Goal: Check status

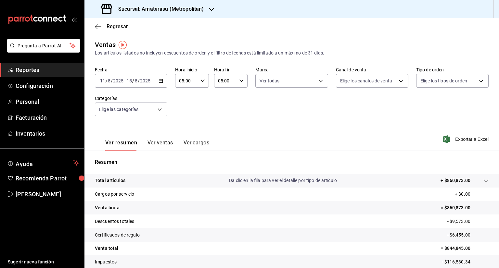
click at [161, 82] on \(Stroke\) "button" at bounding box center [161, 81] width 4 height 4
click at [146, 33] on div "Regresar" at bounding box center [291, 26] width 414 height 17
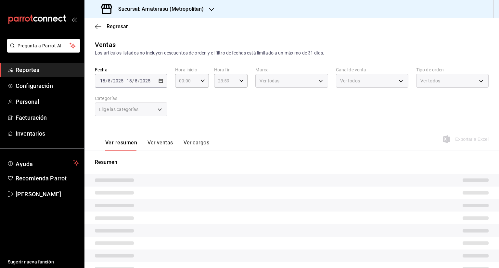
type input "05:00"
type input "e4cd7fcb-d45b-43ae-a99f-ad4ccfcd9032,f3afaab8-8c3d-4e49-a299-af9bdf6027b2"
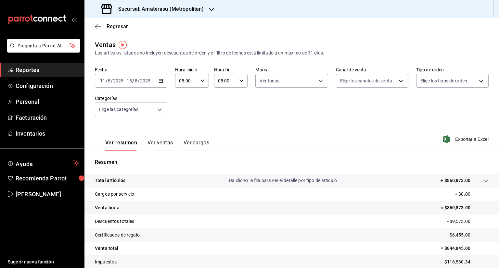
click at [157, 83] on div "[DATE] [DATE] - [DATE] [DATE]" at bounding box center [131, 81] width 72 height 14
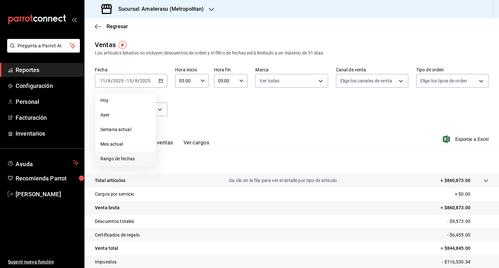
click at [111, 160] on span "Rango de fechas" at bounding box center [125, 158] width 50 height 7
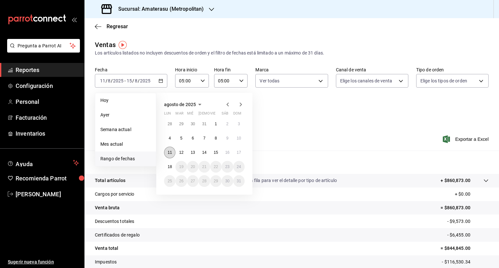
click at [171, 156] on button "11" at bounding box center [169, 153] width 11 height 12
click at [170, 169] on button "18" at bounding box center [169, 167] width 11 height 12
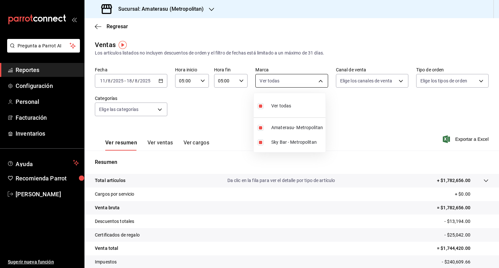
click at [315, 78] on body "Pregunta a Parrot AI Reportes Configuración Personal Facturación Inventarios Ay…" at bounding box center [249, 134] width 499 height 268
click at [315, 78] on div at bounding box center [249, 134] width 499 height 268
click at [315, 78] on body "Pregunta a Parrot AI Reportes Configuración Personal Facturación Inventarios Ay…" at bounding box center [249, 134] width 499 height 268
click at [208, 105] on div at bounding box center [249, 134] width 499 height 268
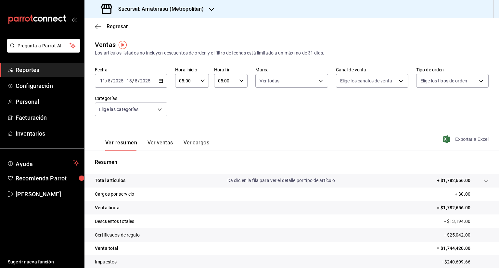
click at [442, 141] on icon "button" at bounding box center [445, 139] width 7 height 8
click at [430, 32] on div "Regresar" at bounding box center [291, 26] width 414 height 17
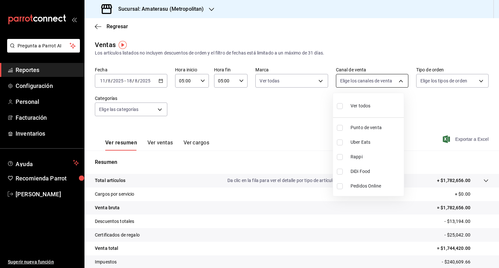
click at [377, 81] on body "Pregunta a Parrot AI Reportes Configuración Personal Facturación Inventarios Ay…" at bounding box center [249, 134] width 499 height 268
click at [377, 81] on div at bounding box center [249, 134] width 499 height 268
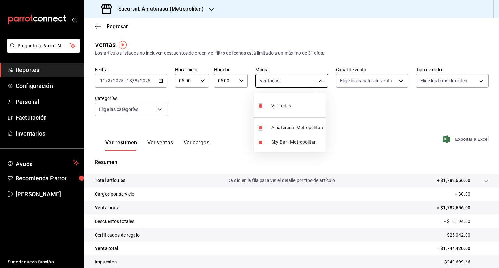
click at [307, 83] on body "Pregunta a Parrot AI Reportes Configuración Personal Facturación Inventarios Ay…" at bounding box center [249, 134] width 499 height 268
click at [307, 83] on div at bounding box center [249, 134] width 499 height 268
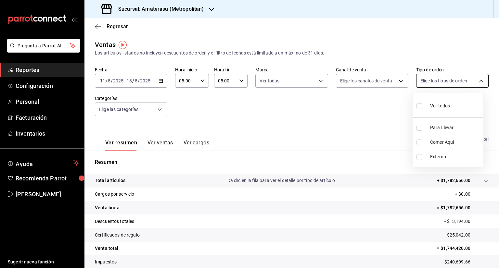
click at [439, 81] on body "Pregunta a Parrot AI Reportes Configuración Personal Facturación Inventarios Ay…" at bounding box center [249, 134] width 499 height 268
click at [402, 26] on div at bounding box center [249, 134] width 499 height 268
click at [443, 140] on icon "button" at bounding box center [445, 139] width 7 height 8
